Goal: Task Accomplishment & Management: Complete application form

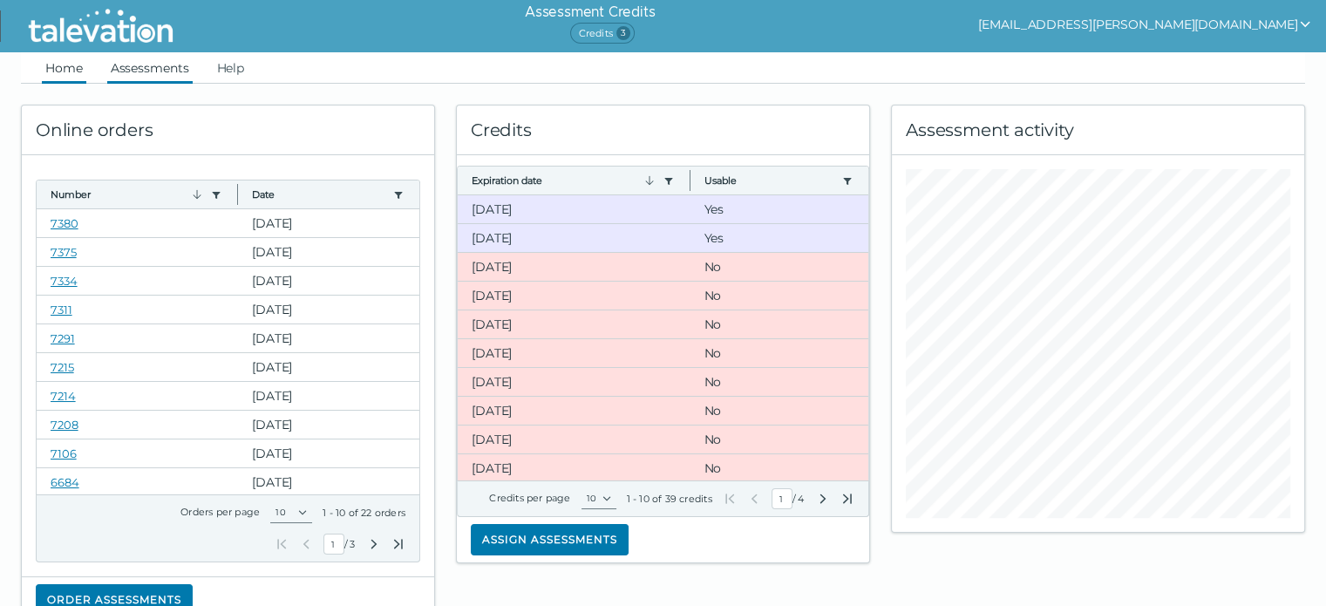
click at [120, 61] on link "Assessments" at bounding box center [149, 67] width 85 height 31
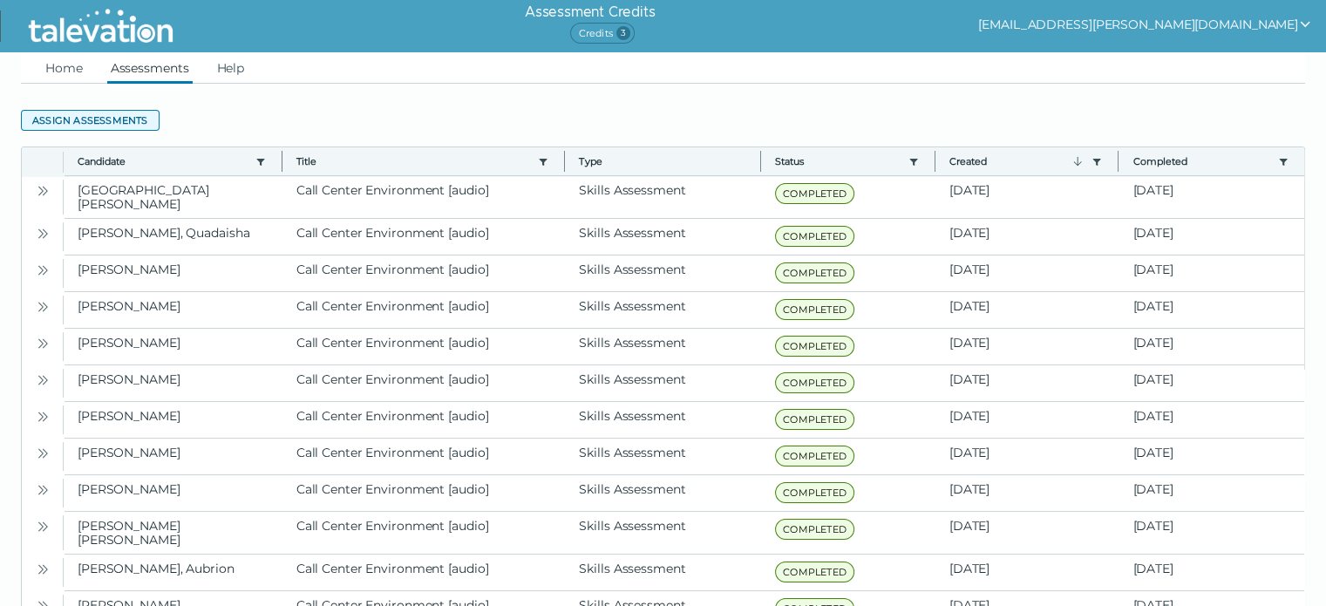
click at [113, 119] on button "Assign assessments" at bounding box center [90, 120] width 139 height 21
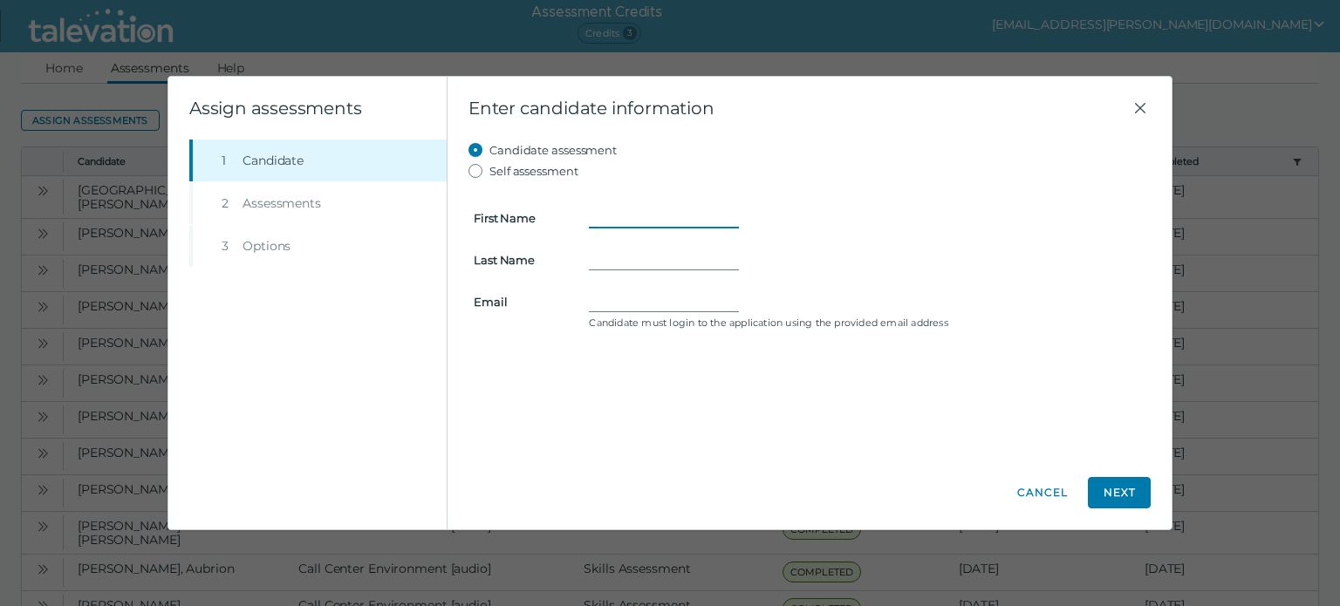
click at [619, 211] on input "First Name" at bounding box center [664, 218] width 150 height 21
type input "Johnny"
type input "Xiong"
type input "j"
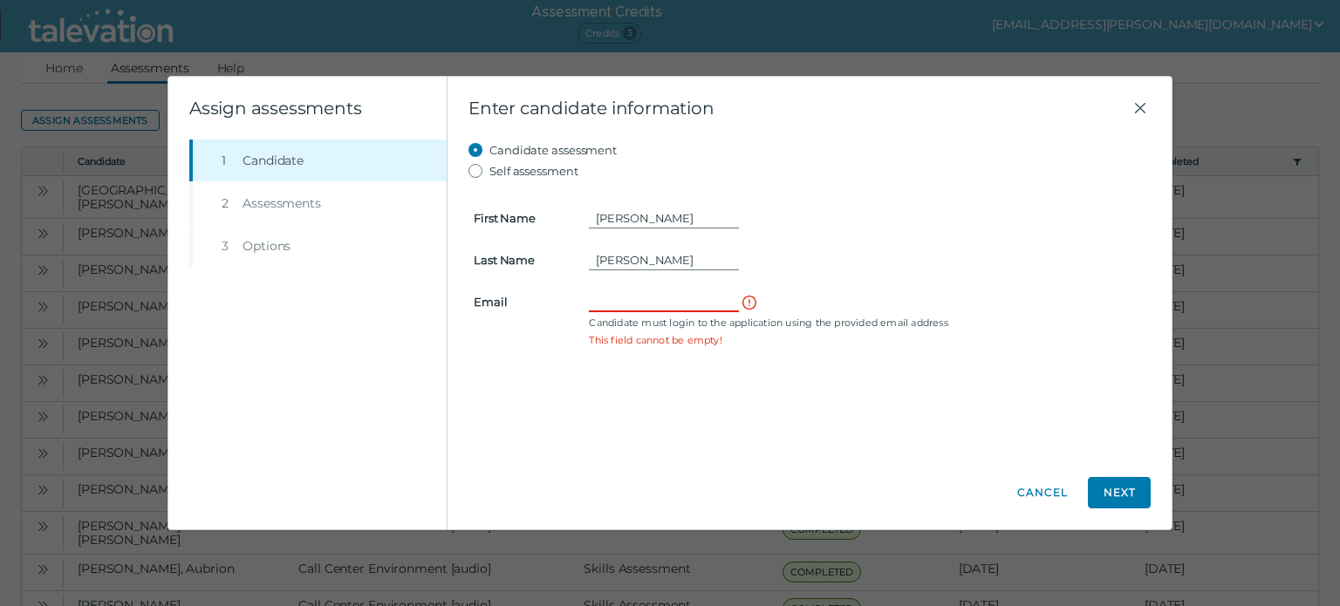
paste input "johnnyxiong81@outlook.com"
type input "johnnyxiong81@outlook.com"
click at [1115, 481] on button "Next" at bounding box center [1118, 492] width 63 height 31
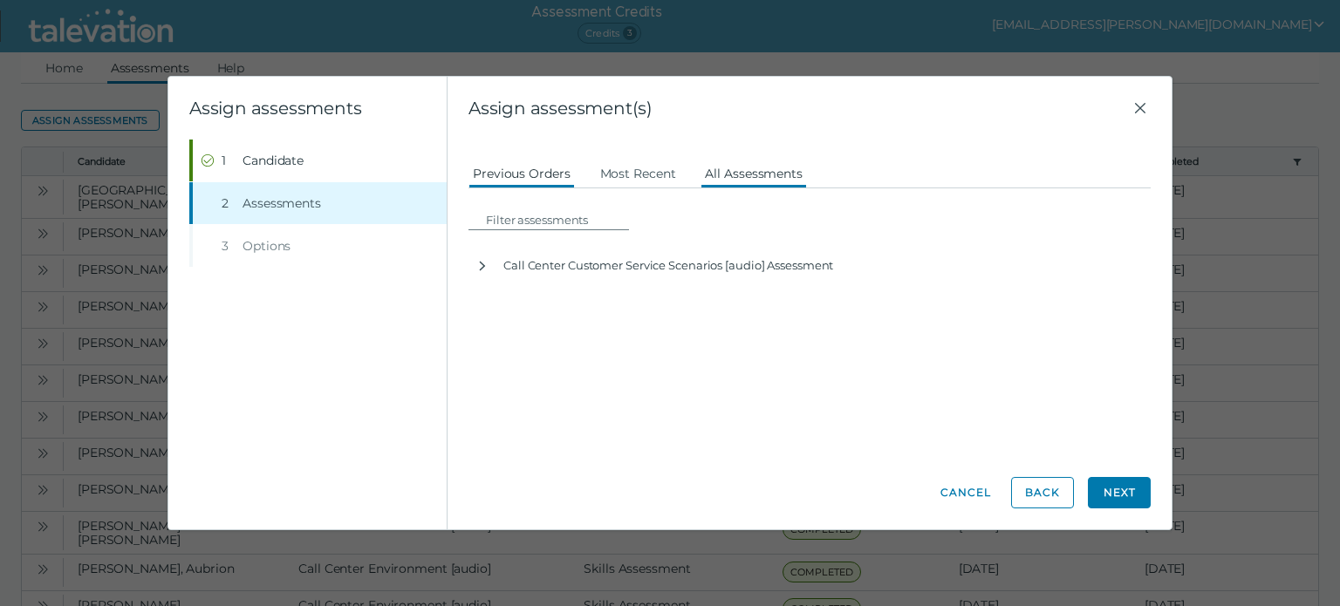
click at [758, 174] on button "All Assessments" at bounding box center [753, 172] width 106 height 31
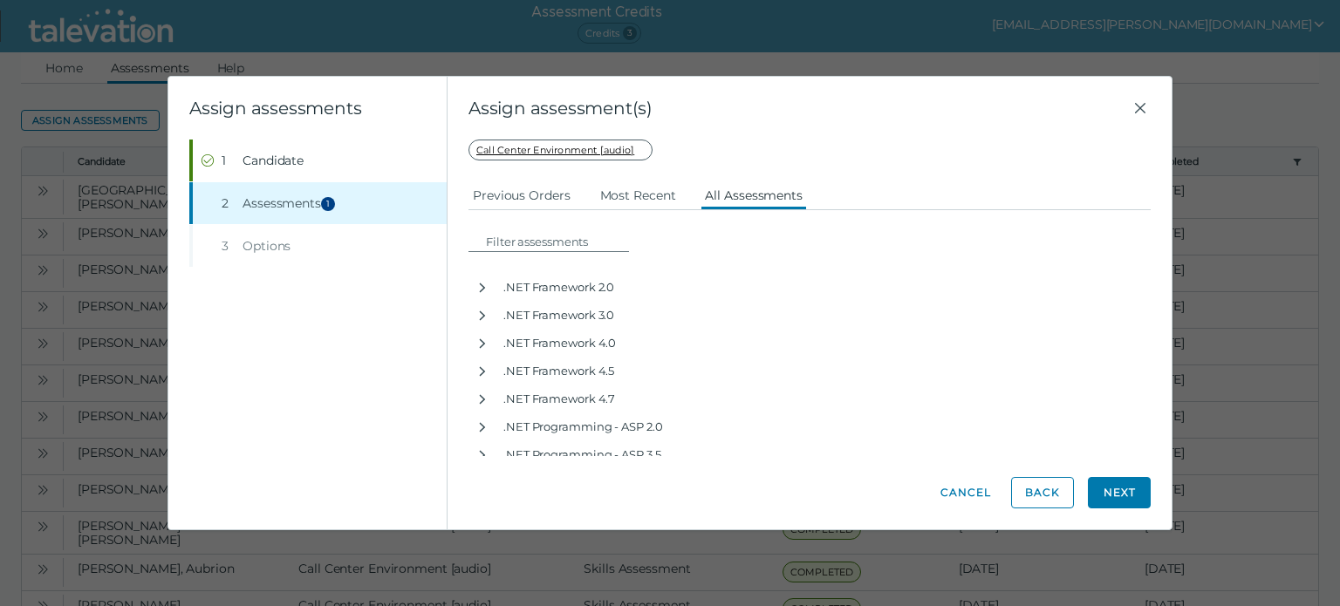
click at [1101, 492] on button "Next" at bounding box center [1118, 492] width 63 height 31
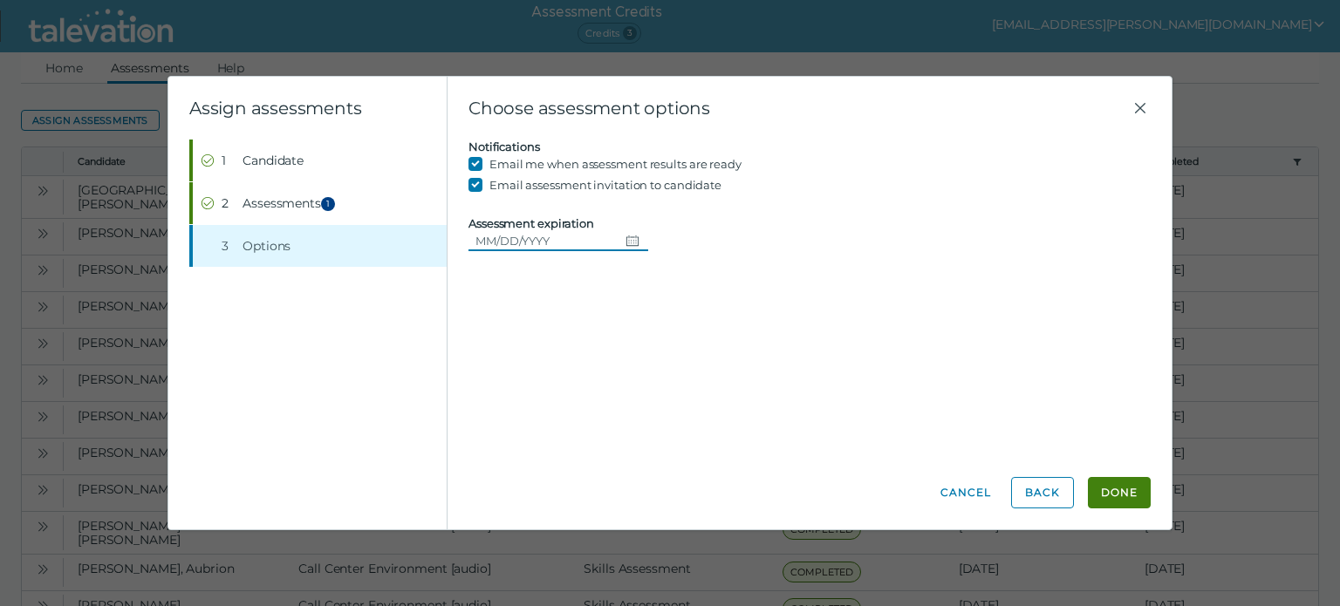
click at [0, 0] on input "Assessment expiration" at bounding box center [0, 0] width 0 height 0
type input "10/12/2025"
click at [1101, 485] on button "Done" at bounding box center [1118, 492] width 63 height 31
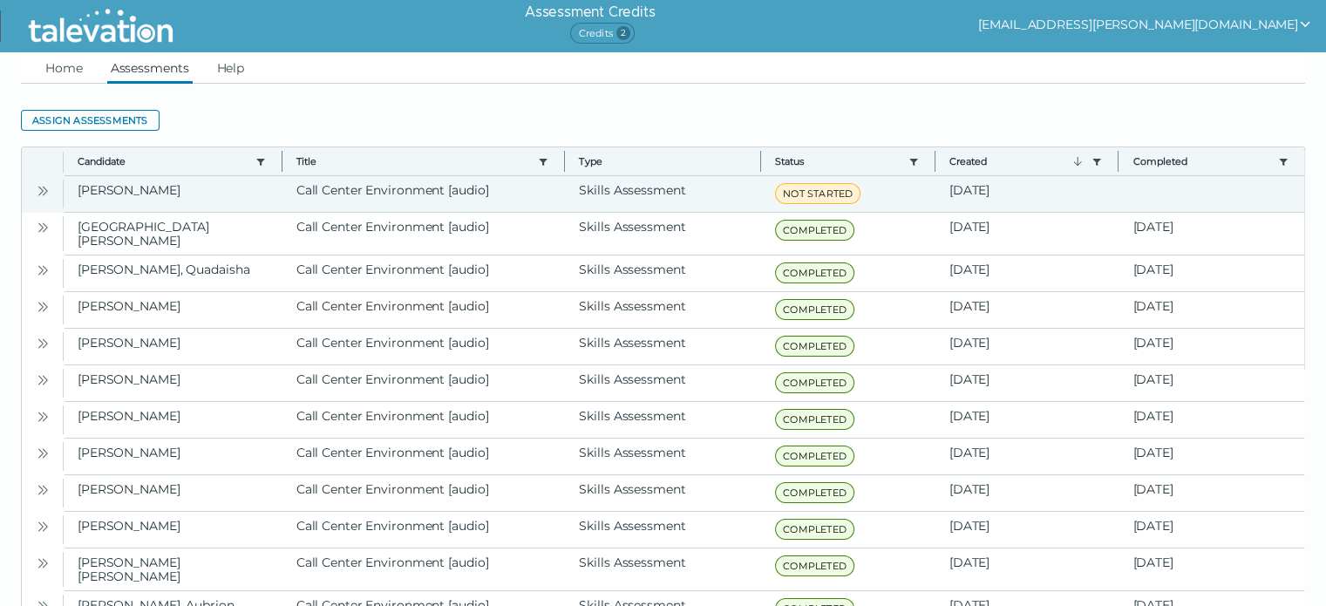
click at [38, 187] on icon "Open" at bounding box center [40, 191] width 5 height 10
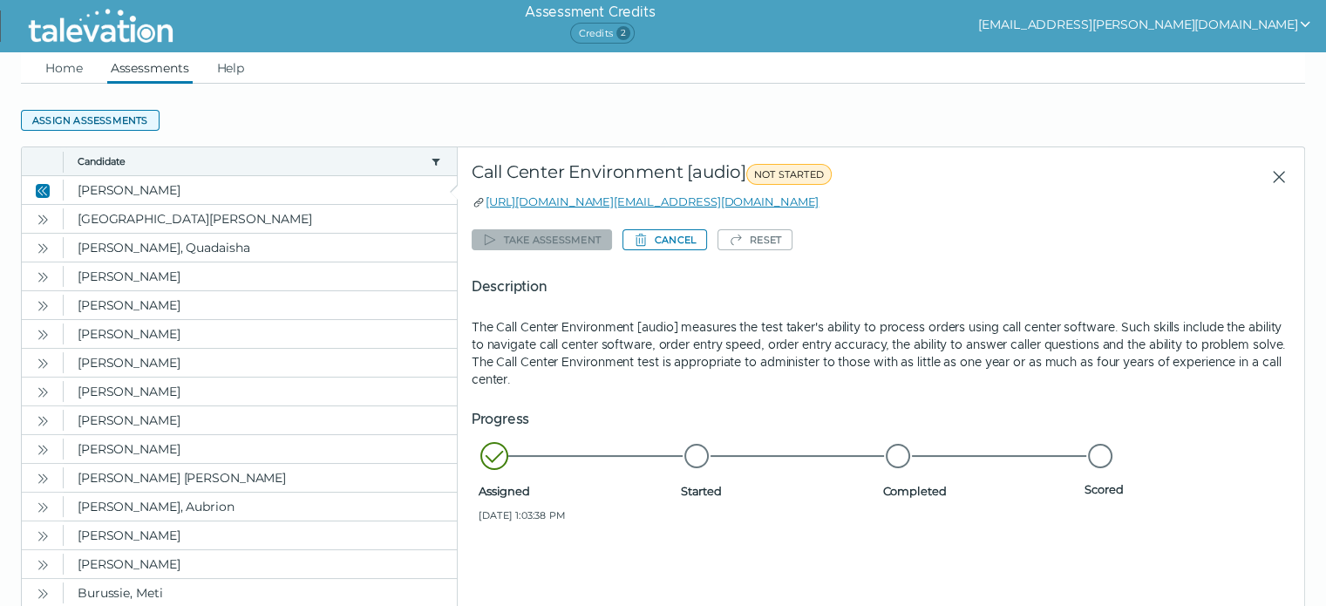
click at [125, 120] on button "Assign assessments" at bounding box center [90, 120] width 139 height 21
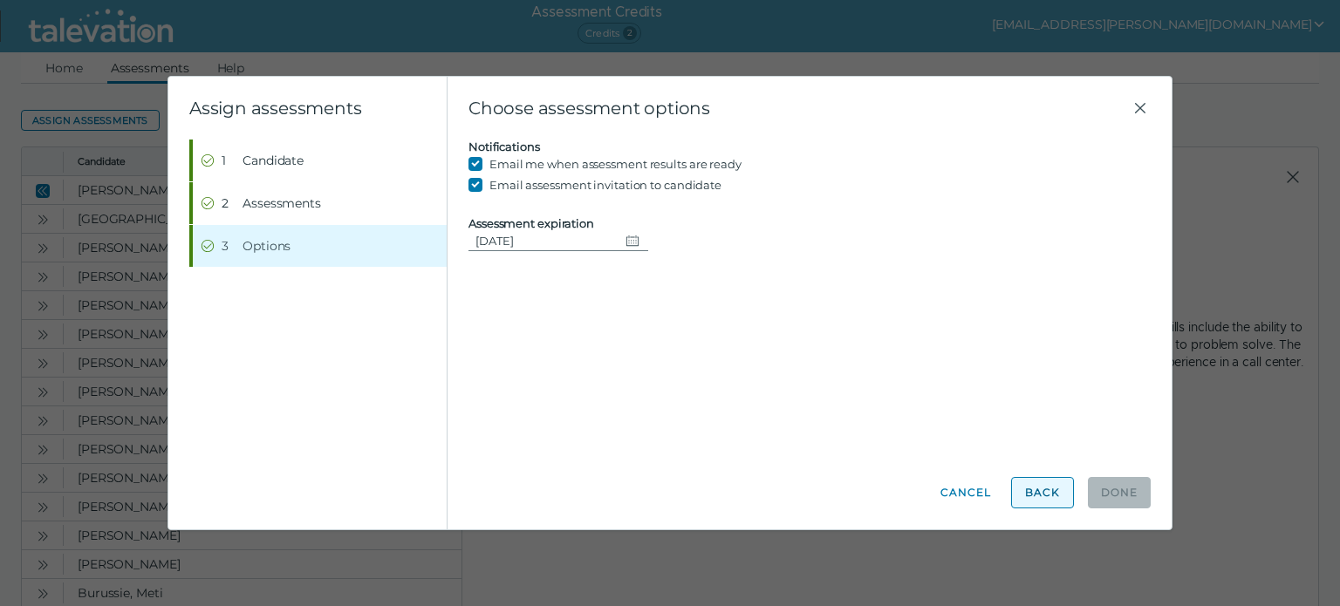
click at [1039, 495] on button "Back" at bounding box center [1042, 492] width 63 height 31
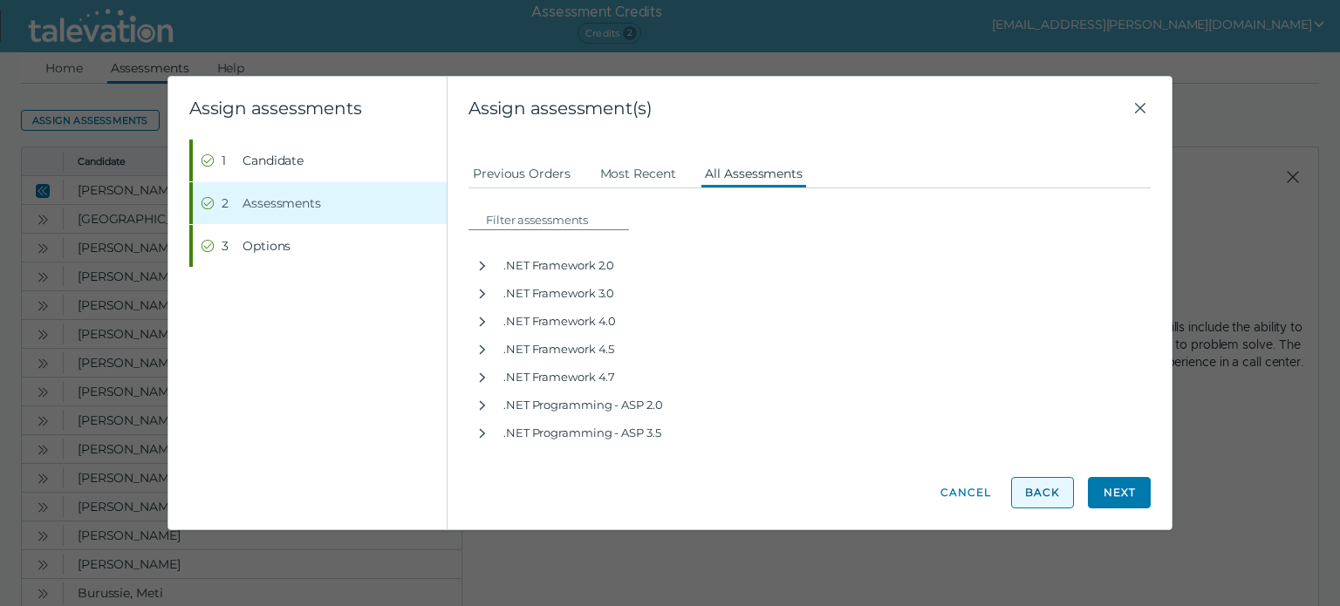
click at [1039, 495] on button "Back" at bounding box center [1042, 492] width 63 height 31
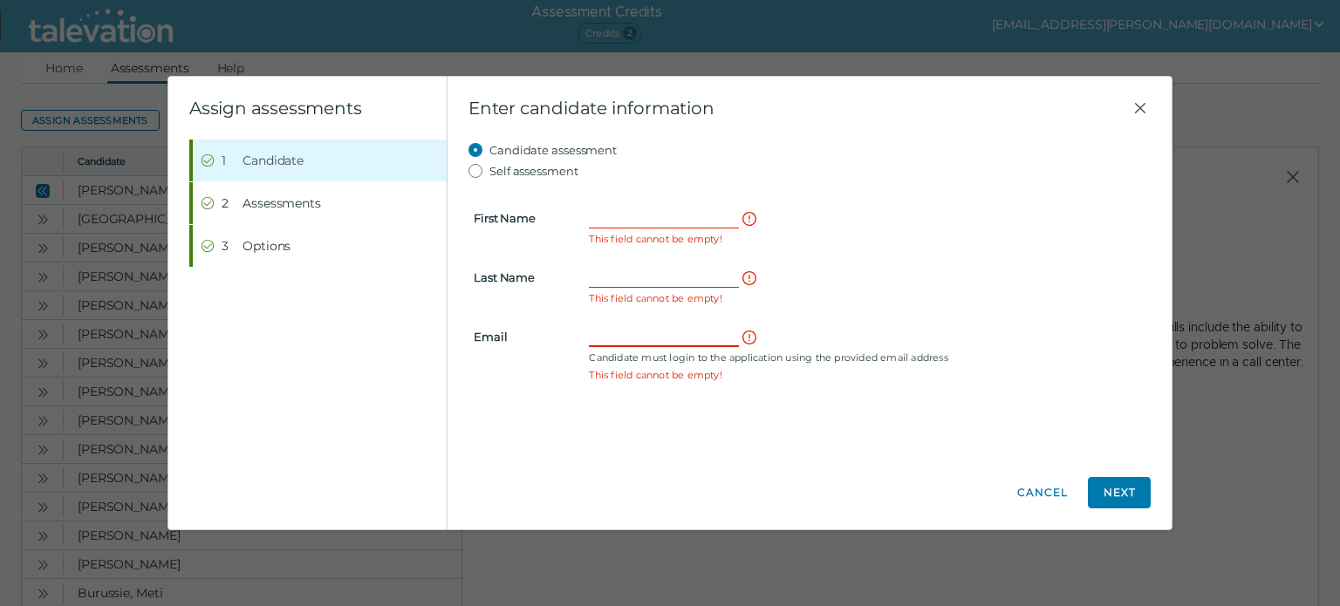
click at [677, 333] on input "Email" at bounding box center [664, 336] width 150 height 21
paste input "heidi.fredrickson1982@gmail.com"
type input "heidi.fredrickson1982@gmail.com"
click at [647, 219] on input "First Name" at bounding box center [664, 218] width 150 height 21
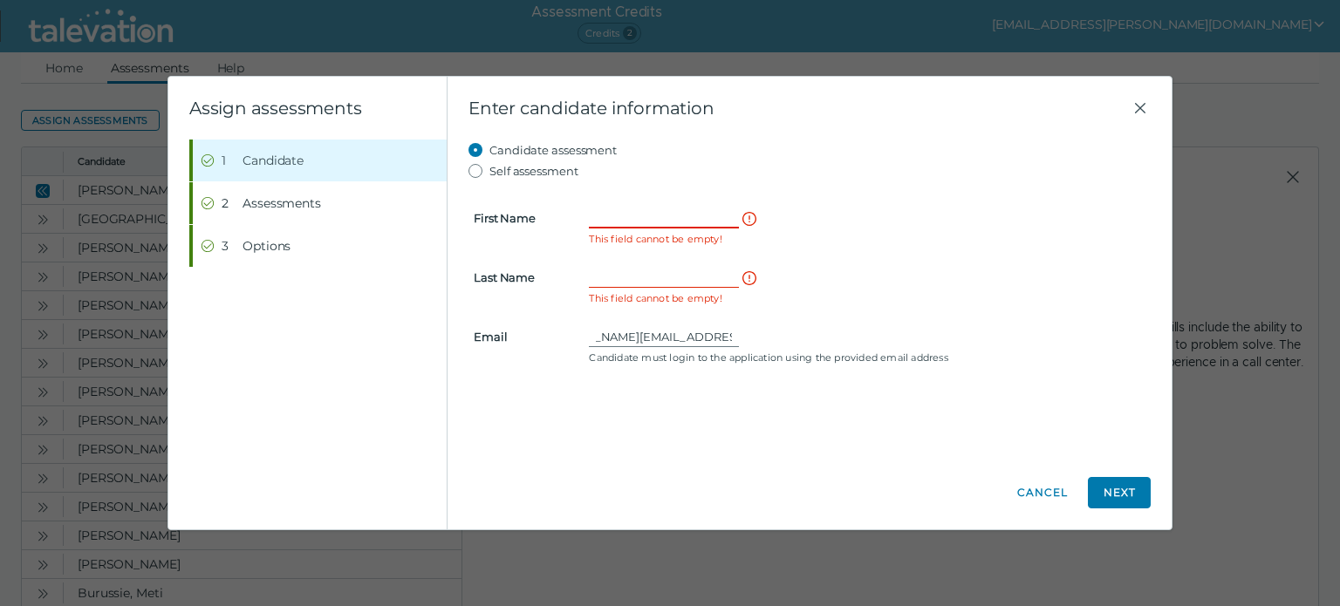
scroll to position [0, 0]
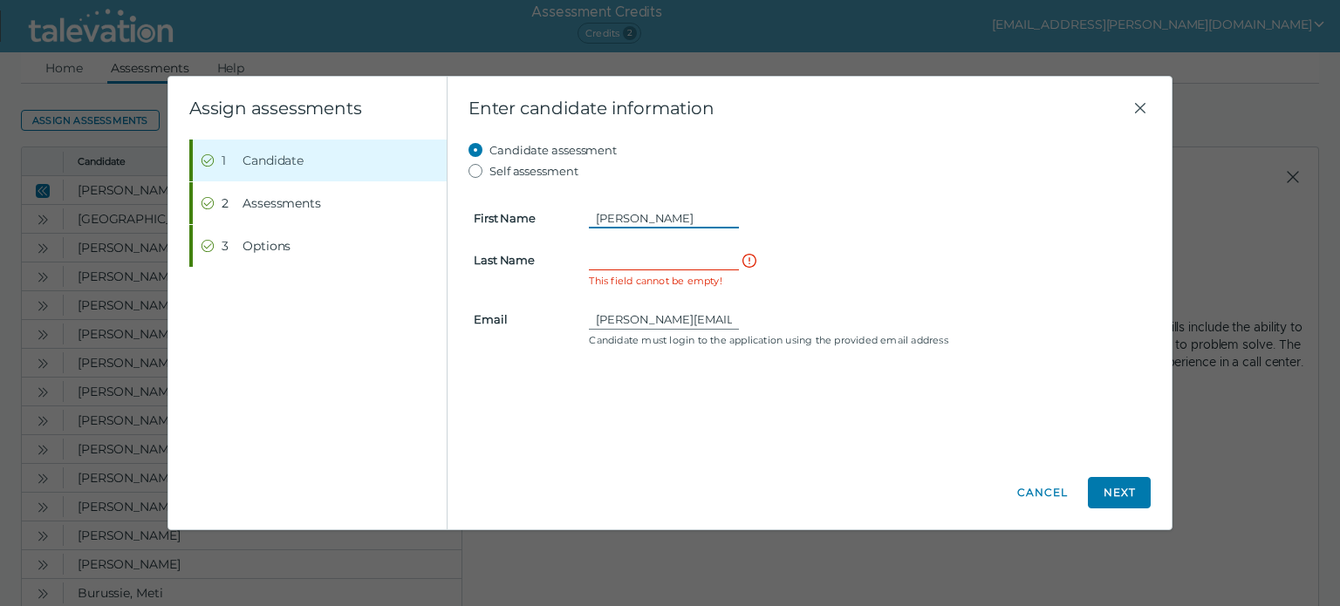
type input "Heidi"
click at [628, 251] on input "Last Name" at bounding box center [664, 259] width 150 height 21
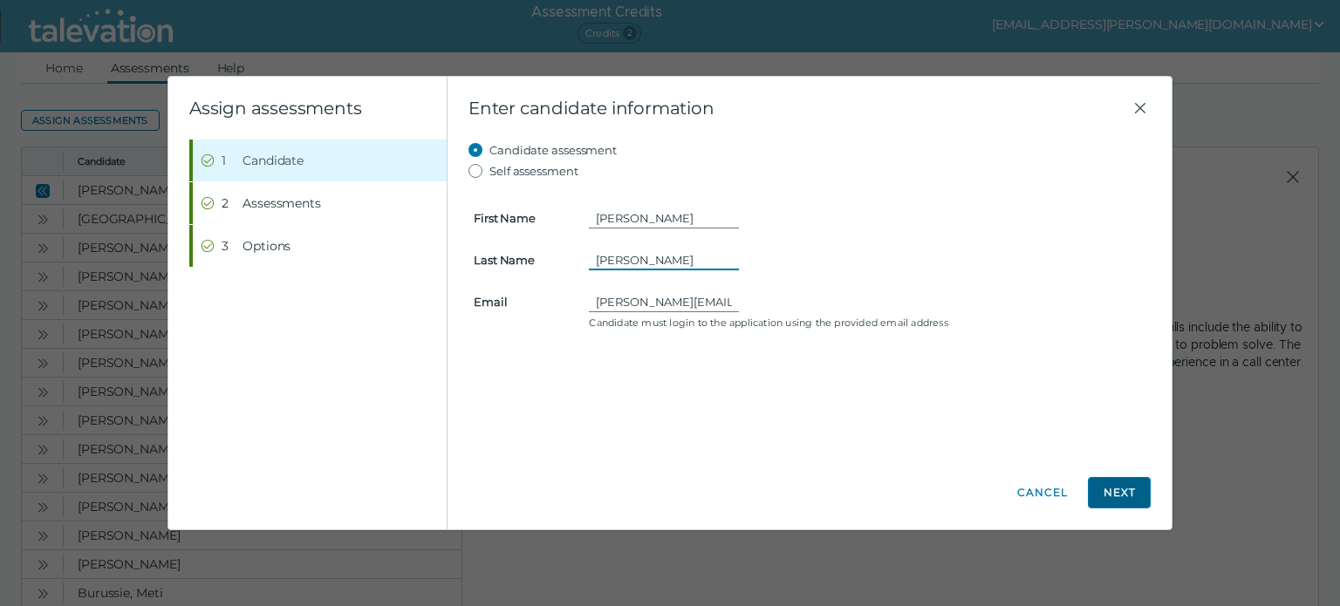
type input "Fredrickson"
click at [1124, 492] on button "Next" at bounding box center [1118, 492] width 63 height 31
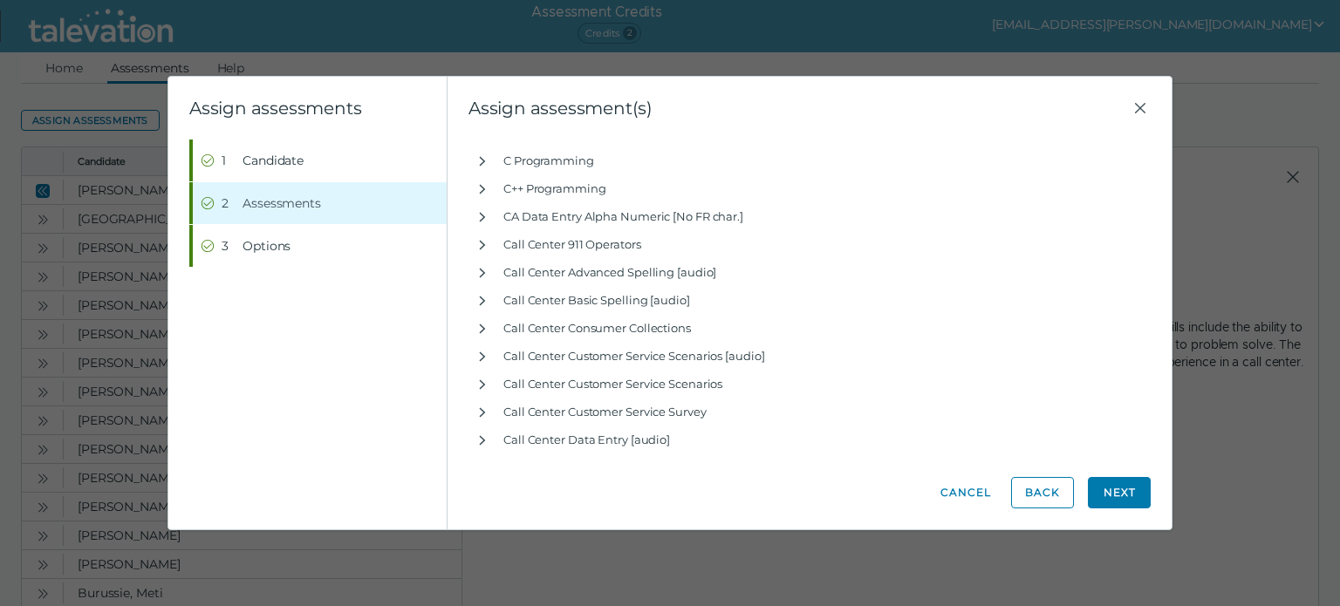
scroll to position [5298, 0]
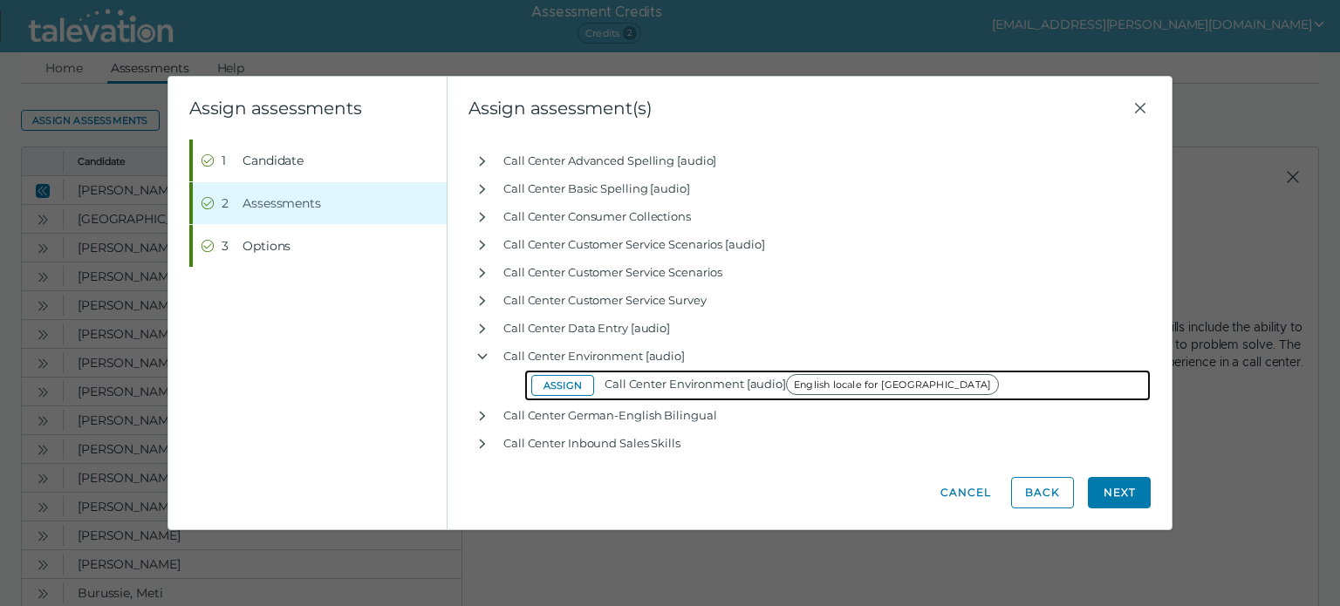
click at [552, 385] on button "Assign" at bounding box center [562, 385] width 63 height 21
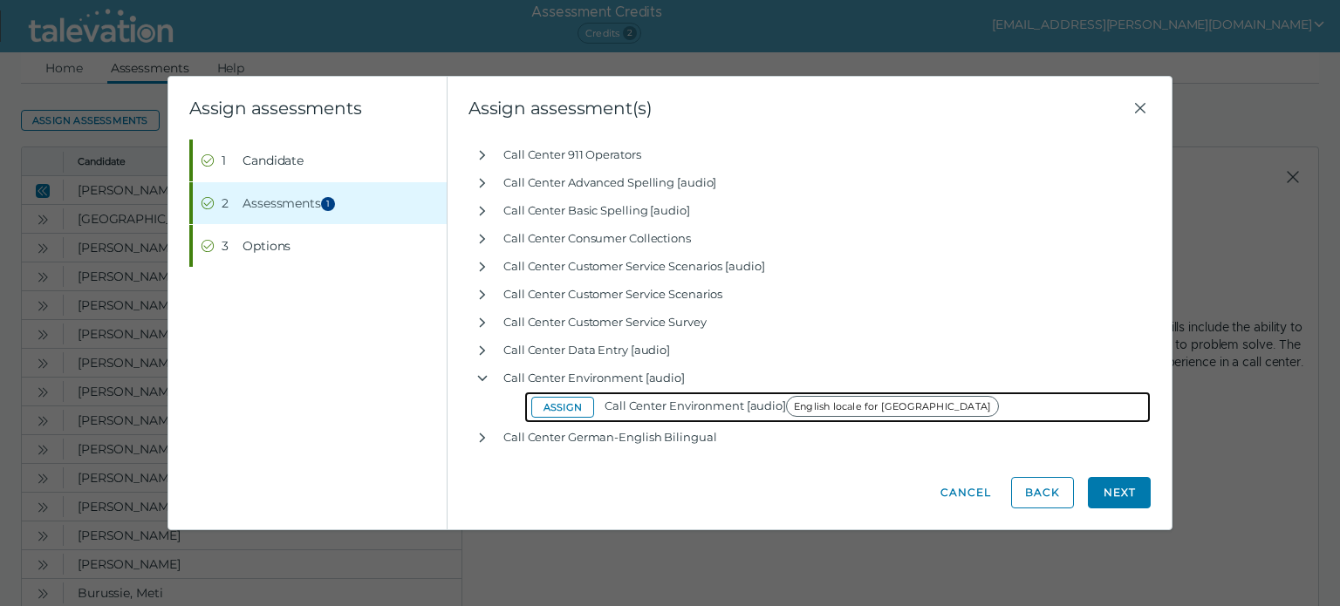
scroll to position [5428, 0]
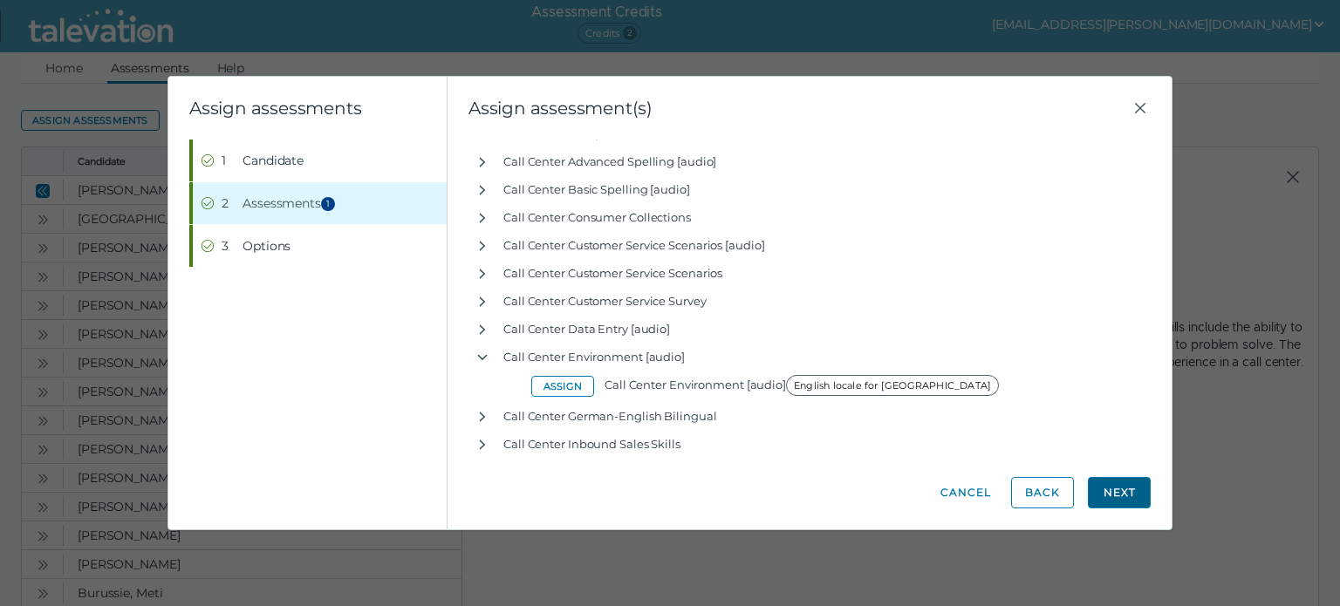
click at [1102, 484] on button "Next" at bounding box center [1118, 492] width 63 height 31
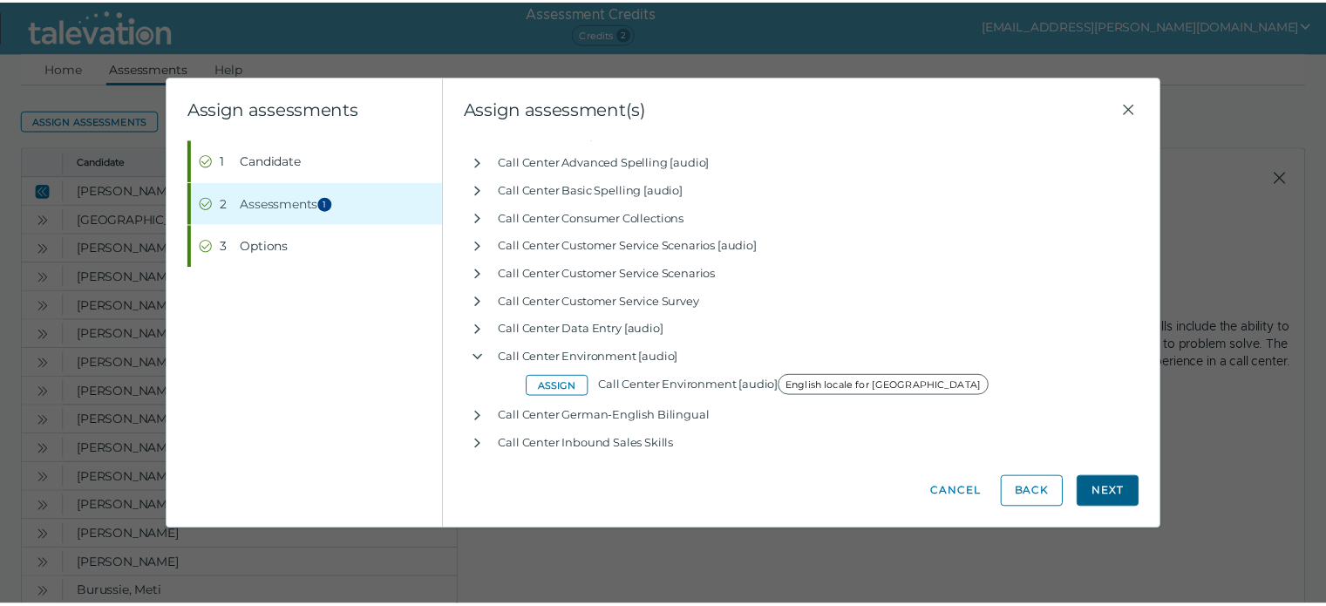
scroll to position [0, 0]
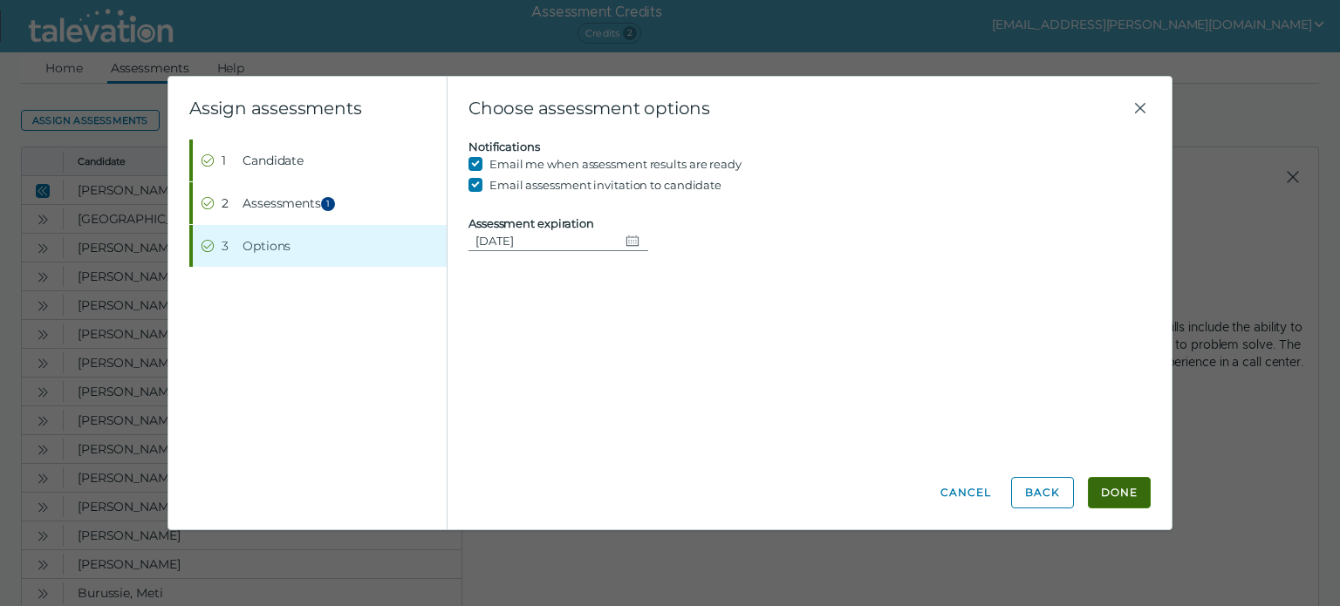
click at [1113, 491] on button "Done" at bounding box center [1118, 492] width 63 height 31
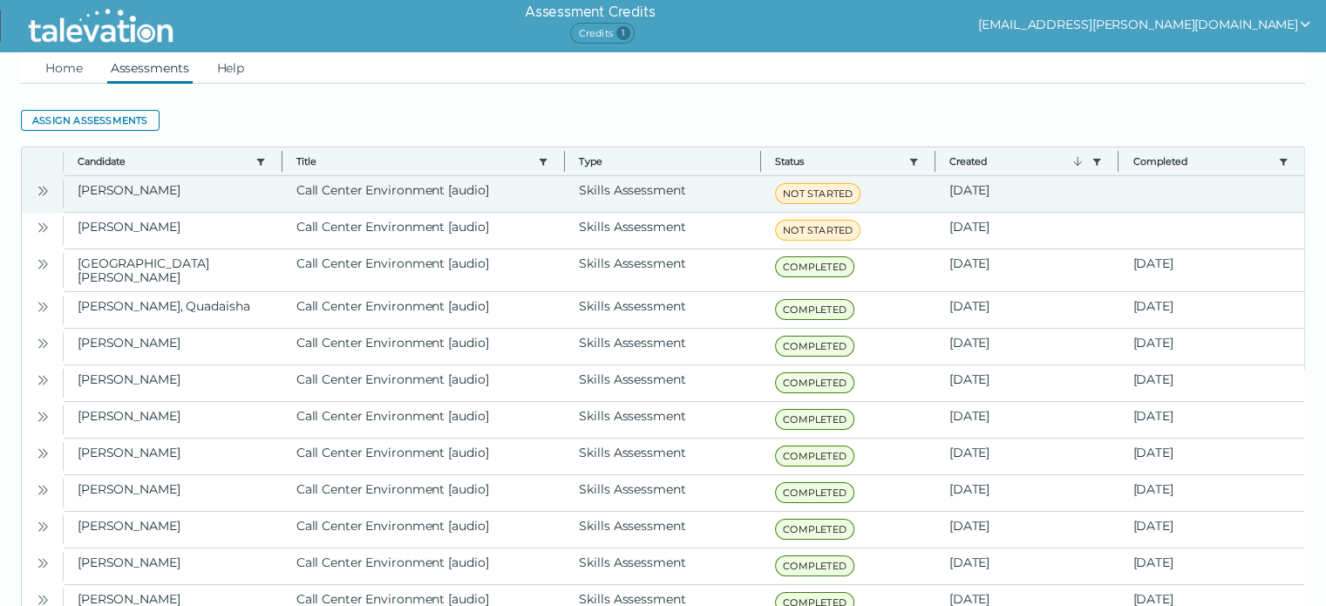
click at [44, 190] on icon "Open" at bounding box center [43, 191] width 14 height 14
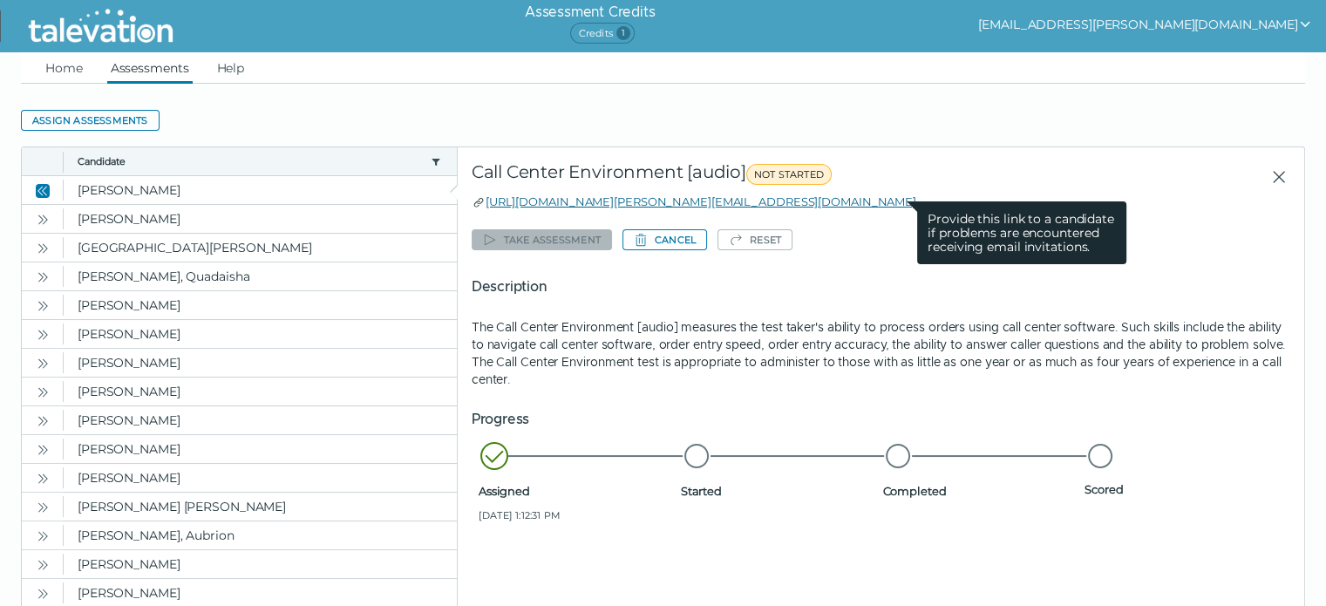
click at [623, 201] on link "https://candidate.talevation.com/?email=heidi.fredrickson1982@gmail.com" at bounding box center [701, 201] width 431 height 14
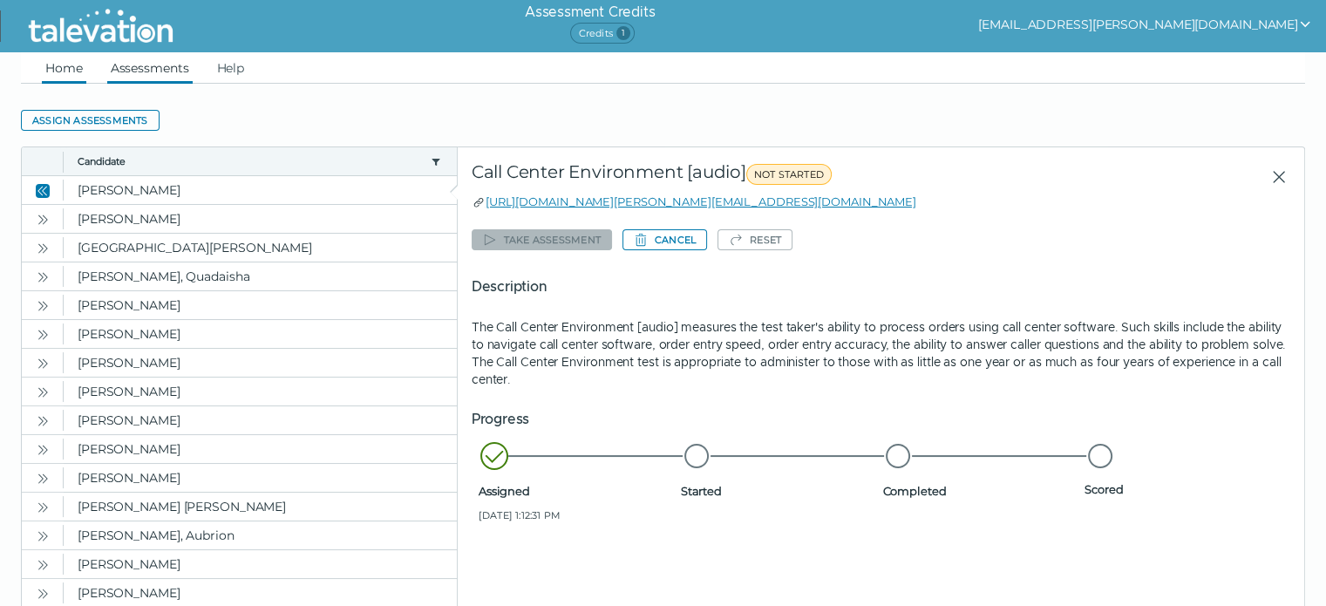
click at [42, 62] on link "Home" at bounding box center [64, 67] width 44 height 31
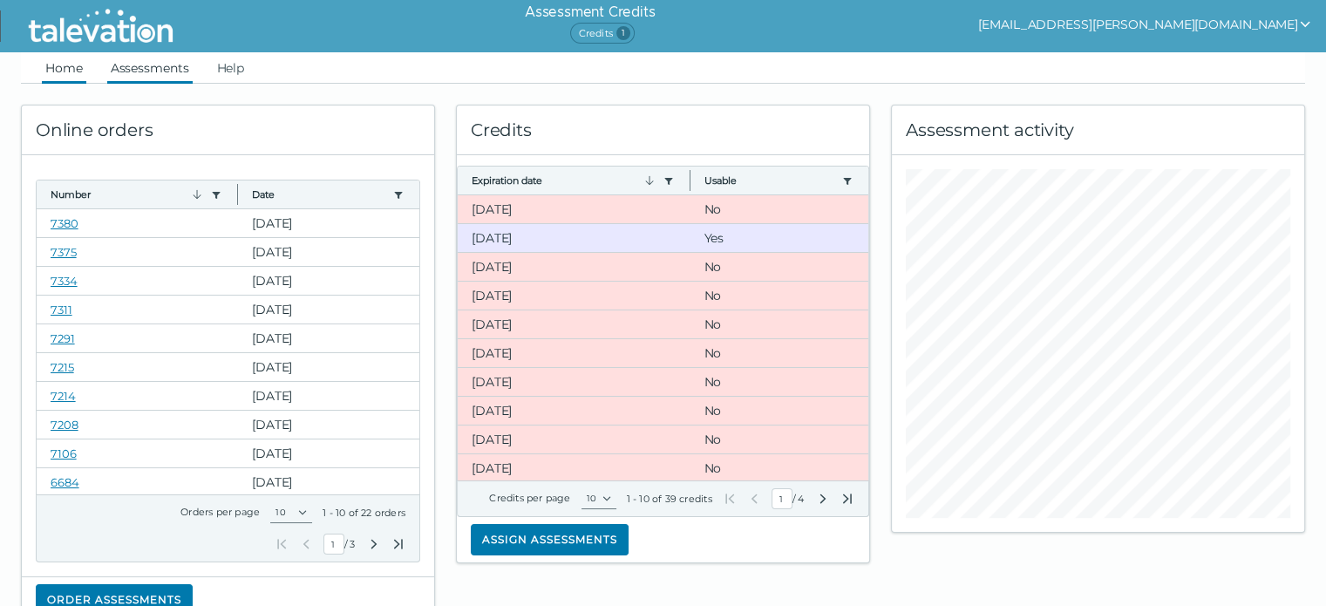
click at [141, 59] on link "Assessments" at bounding box center [149, 67] width 85 height 31
